Goal: Obtain resource: Obtain resource

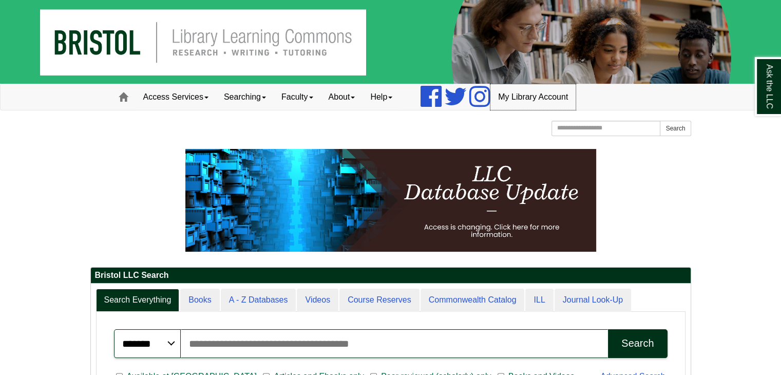
click at [530, 96] on link "My Library Account" at bounding box center [532, 97] width 85 height 26
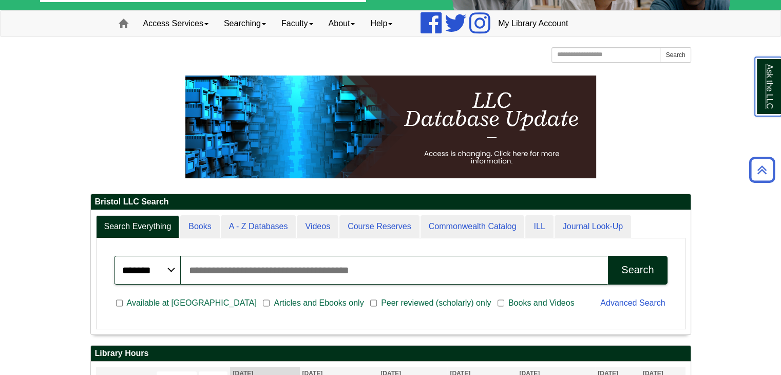
scroll to position [51, 0]
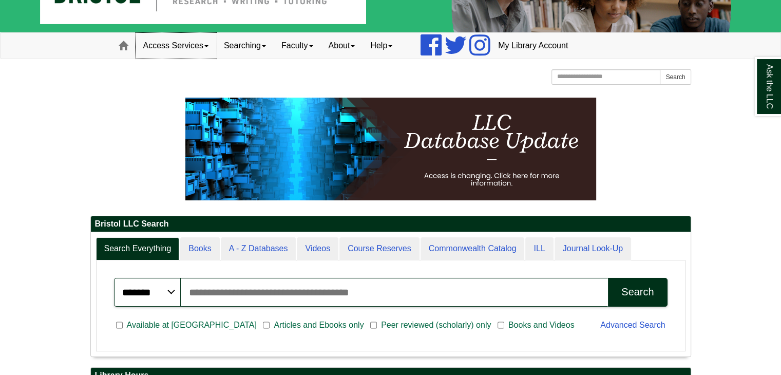
click at [200, 49] on link "Access Services" at bounding box center [175, 46] width 81 height 26
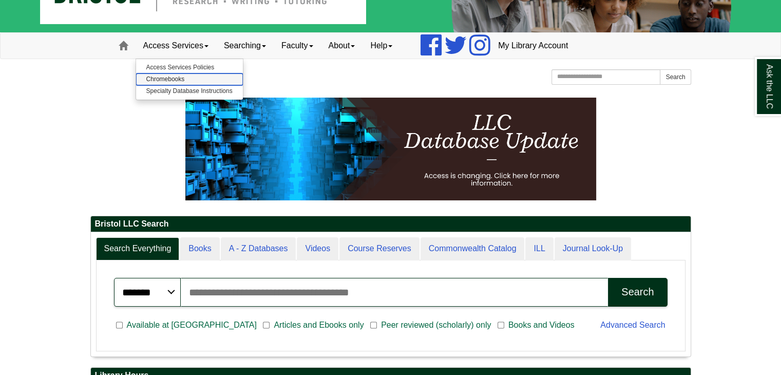
click at [171, 80] on link "Chromebooks" at bounding box center [189, 79] width 107 height 12
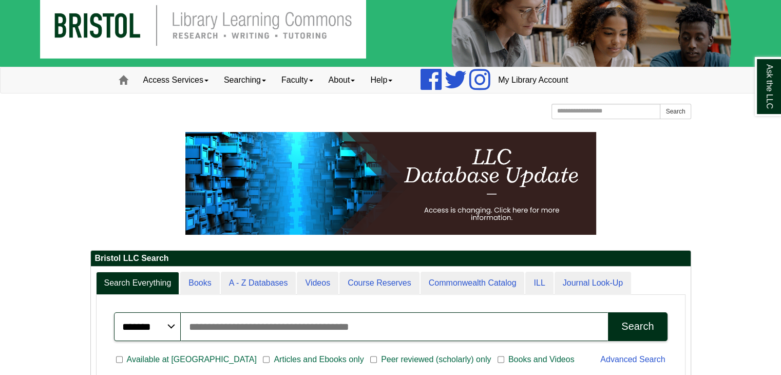
scroll to position [0, 0]
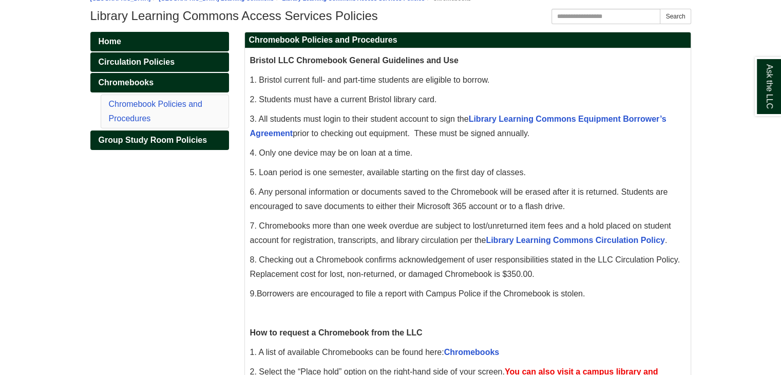
scroll to position [154, 0]
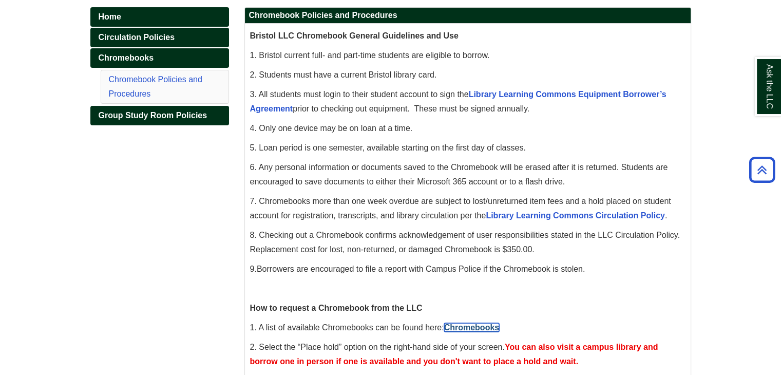
click at [476, 329] on link "Chromebooks" at bounding box center [471, 327] width 55 height 9
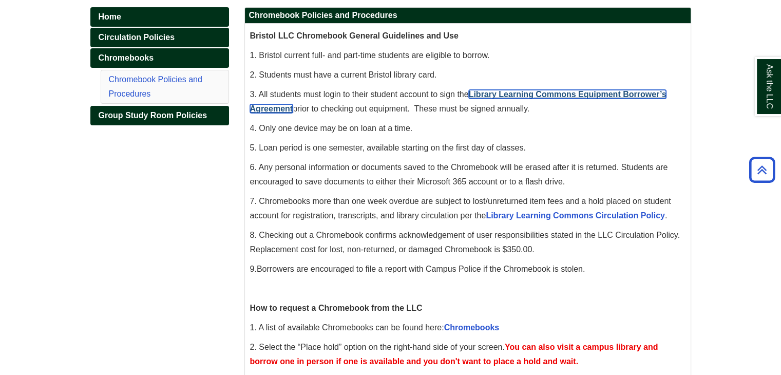
click at [483, 91] on link "Library Learning Commons Equipment Borrower’s Agreement" at bounding box center [458, 101] width 416 height 23
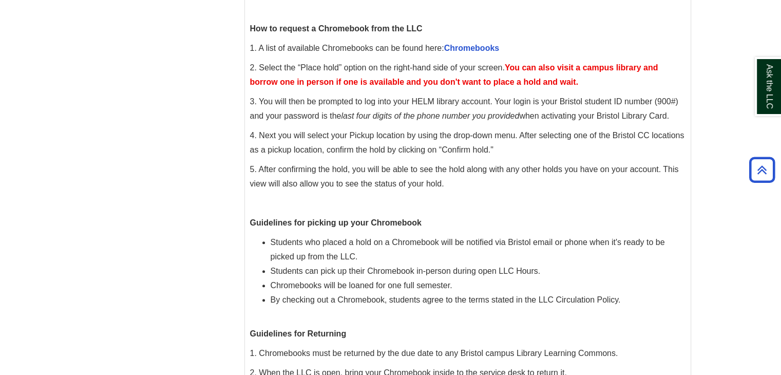
scroll to position [359, 0]
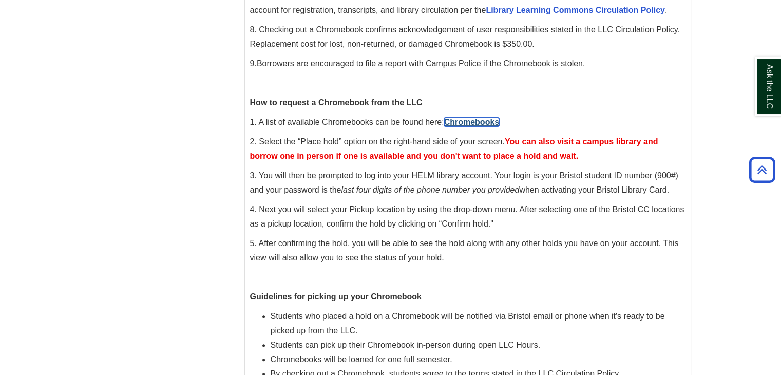
click at [458, 124] on link "Chromebooks" at bounding box center [471, 122] width 55 height 9
